Goal: Check status: Check status

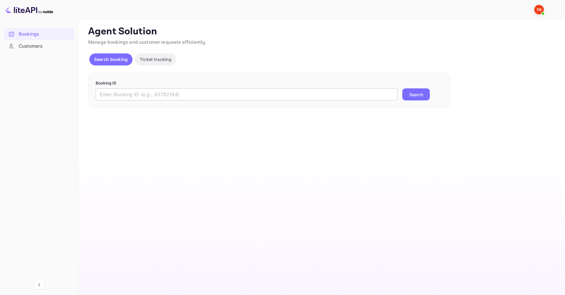
click at [197, 98] on input "text" at bounding box center [247, 94] width 302 height 12
paste input "9433840"
type input "9433840"
click at [419, 94] on button "Search" at bounding box center [415, 94] width 27 height 12
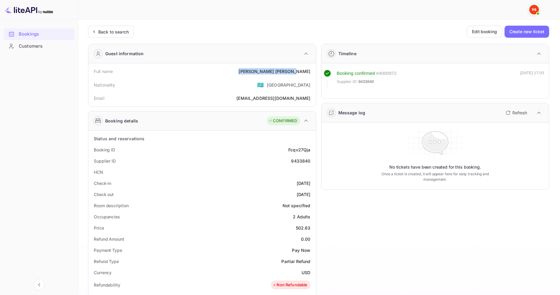
drag, startPoint x: 260, startPoint y: 72, endPoint x: 311, endPoint y: 71, distance: 51.0
click at [311, 71] on div "Full name [PERSON_NAME]" at bounding box center [202, 71] width 223 height 11
copy div "[PERSON_NAME]"
drag, startPoint x: 298, startPoint y: 225, endPoint x: 304, endPoint y: 225, distance: 6.0
click at [304, 225] on div "502.63" at bounding box center [303, 228] width 15 height 6
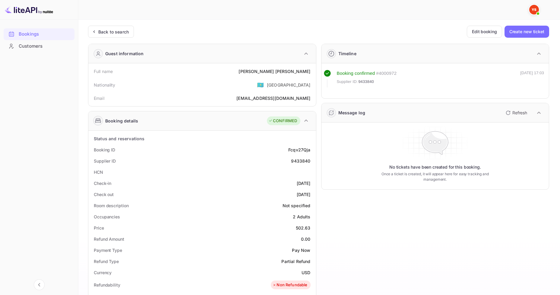
click at [295, 226] on div "Price 502.63" at bounding box center [202, 227] width 223 height 11
drag, startPoint x: 295, startPoint y: 226, endPoint x: 312, endPoint y: 228, distance: 16.7
click at [312, 228] on div "Price 502.63" at bounding box center [202, 227] width 223 height 11
copy div "502.63"
click at [310, 232] on div "Price 502.63" at bounding box center [202, 227] width 223 height 11
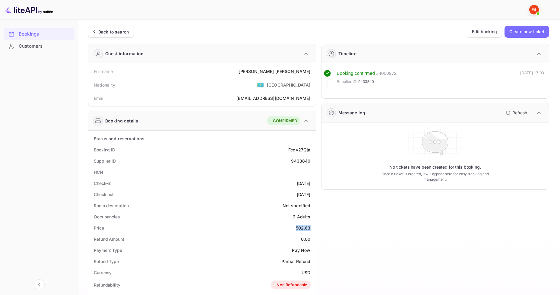
drag, startPoint x: 294, startPoint y: 227, endPoint x: 312, endPoint y: 228, distance: 17.5
click at [312, 228] on div "Price 502.63" at bounding box center [202, 227] width 223 height 11
copy div "502.63"
